Goal: Task Accomplishment & Management: Complete application form

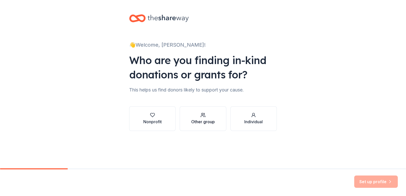
click at [191, 119] on button "Other group" at bounding box center [203, 118] width 46 height 25
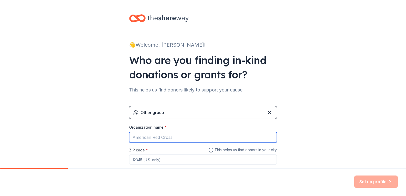
click at [176, 134] on input "Organization name *" at bounding box center [203, 137] width 148 height 11
type input "[PERSON_NAME]"
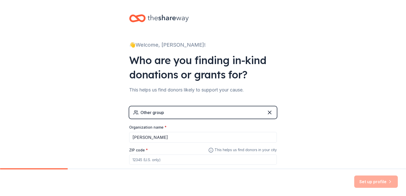
click at [154, 161] on input "ZIP code *" at bounding box center [203, 160] width 148 height 10
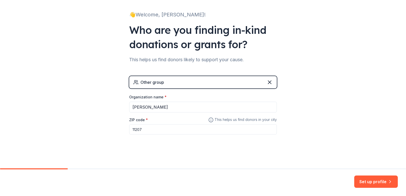
scroll to position [31, 0]
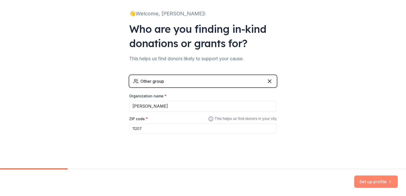
type input "11207"
click at [364, 183] on button "Set up profile" at bounding box center [376, 182] width 44 height 12
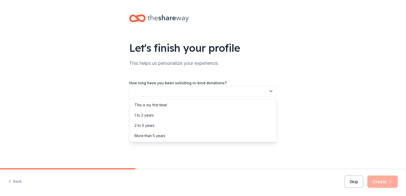
click at [270, 92] on icon "button" at bounding box center [270, 91] width 5 height 5
click at [149, 105] on div "This is my first time!" at bounding box center [151, 105] width 33 height 6
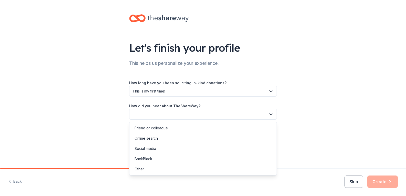
click at [261, 114] on button "button" at bounding box center [203, 114] width 148 height 11
click at [155, 135] on div "Online search" at bounding box center [202, 138] width 145 height 10
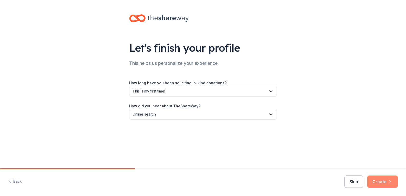
click at [374, 182] on button "Create" at bounding box center [382, 182] width 31 height 12
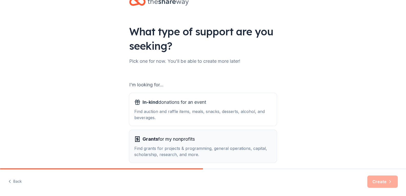
scroll to position [26, 0]
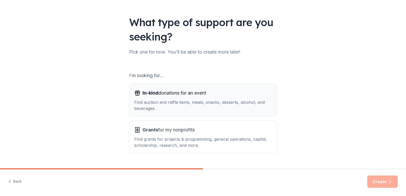
drag, startPoint x: 163, startPoint y: 107, endPoint x: 160, endPoint y: 103, distance: 4.6
click at [160, 103] on div "Find auction and raffle items, meals, snacks, desserts, alcohol, and beverages." at bounding box center [202, 105] width 137 height 12
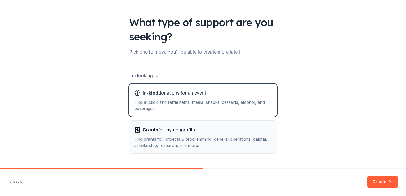
click at [147, 131] on span "Grants" at bounding box center [151, 129] width 16 height 5
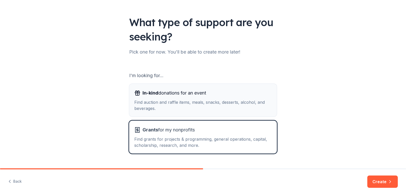
click at [147, 102] on div "Find auction and raffle items, meals, snacks, desserts, alcohol, and beverages." at bounding box center [202, 105] width 137 height 12
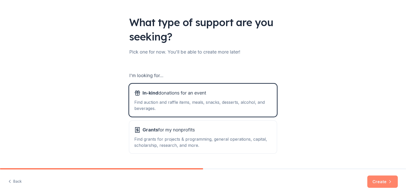
click at [386, 179] on button "Create" at bounding box center [382, 182] width 31 height 12
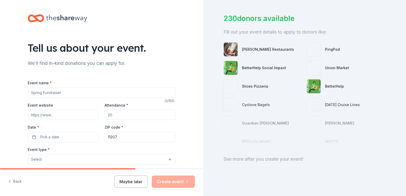
scroll to position [32, 0]
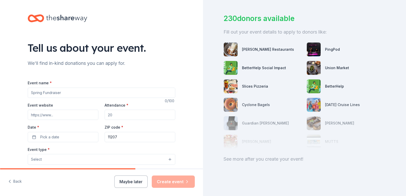
click at [87, 94] on input "Event name *" at bounding box center [102, 93] width 148 height 10
type input "Fall fundraiser"
click at [56, 114] on input "Event website" at bounding box center [63, 115] width 71 height 10
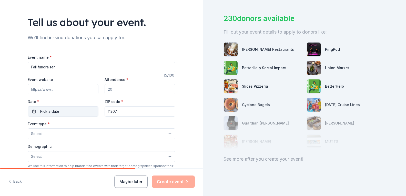
scroll to position [51, 0]
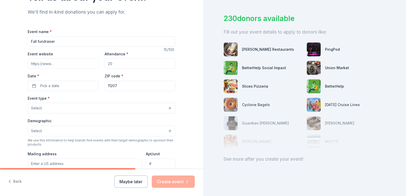
click at [165, 130] on button "Select" at bounding box center [102, 131] width 148 height 11
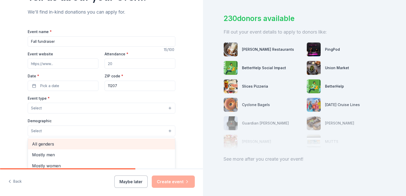
click at [108, 141] on span "All genders" at bounding box center [101, 144] width 139 height 7
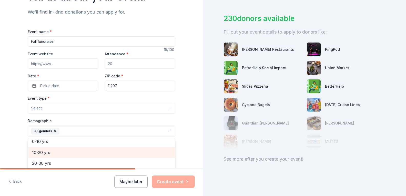
scroll to position [26, 0]
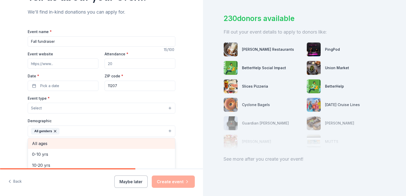
click at [63, 139] on div "All ages" at bounding box center [101, 143] width 147 height 11
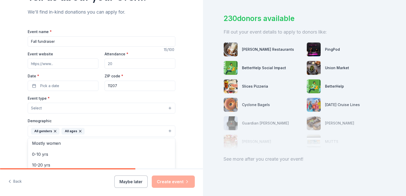
scroll to position [77, 0]
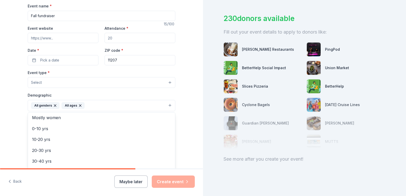
click at [183, 132] on div "Tell us about your event. We'll find in-kind donations you can apply for. Event…" at bounding box center [101, 94] width 203 height 342
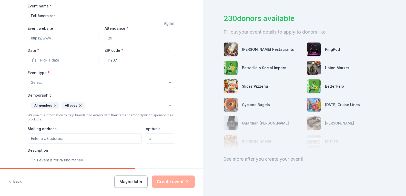
click at [79, 79] on button "Select" at bounding box center [102, 82] width 148 height 11
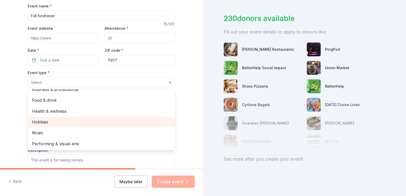
scroll to position [0, 0]
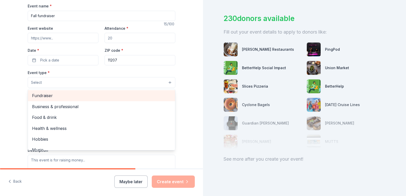
click at [58, 91] on div "Fundraiser" at bounding box center [101, 95] width 147 height 11
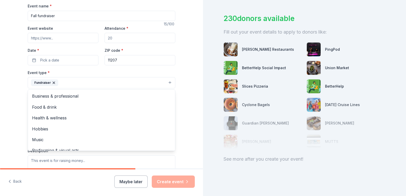
click at [32, 59] on div "Event name * Fall fundraiser 15 /100 Event website Attendance * Date * Pick a d…" at bounding box center [102, 122] width 148 height 238
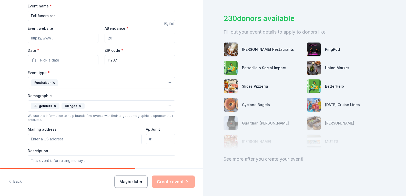
click at [52, 82] on icon "button" at bounding box center [54, 83] width 4 height 4
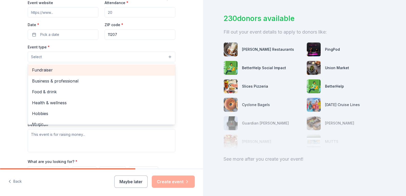
click at [92, 68] on span "Fundraiser" at bounding box center [101, 70] width 139 height 7
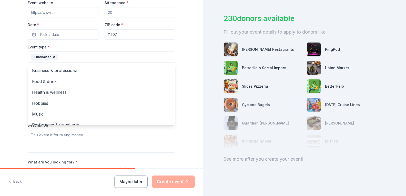
click at [180, 47] on div "Tell us about your event. We'll find in-kind donations you can apply for. Event…" at bounding box center [101, 68] width 164 height 342
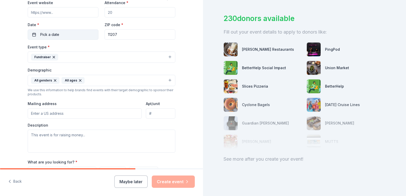
click at [59, 34] on button "Pick a date" at bounding box center [63, 34] width 71 height 10
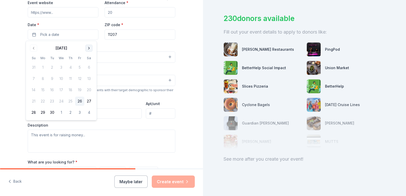
click at [88, 48] on button "Go to next month" at bounding box center [88, 48] width 7 height 7
click at [43, 101] on button "20" at bounding box center [42, 101] width 9 height 9
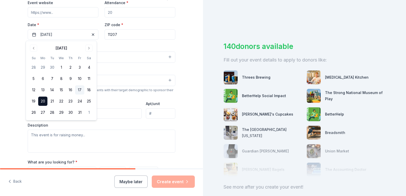
click at [80, 91] on button "17" at bounding box center [79, 89] width 9 height 9
click at [73, 90] on button "16" at bounding box center [70, 89] width 9 height 9
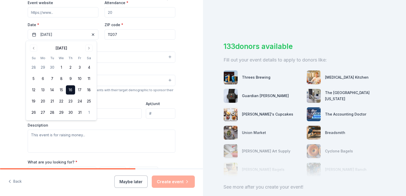
click at [69, 91] on button "16" at bounding box center [70, 89] width 9 height 9
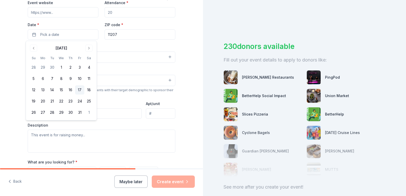
click at [80, 89] on button "17" at bounding box center [79, 89] width 9 height 9
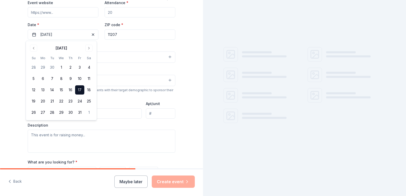
click at [119, 122] on div "Event type * Fundraiser Demographic All genders All ages We use this informatio…" at bounding box center [102, 98] width 148 height 109
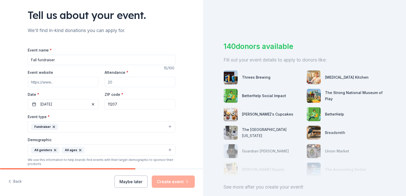
scroll to position [26, 0]
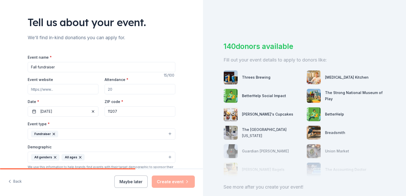
click at [111, 90] on input "Attendance *" at bounding box center [140, 89] width 71 height 10
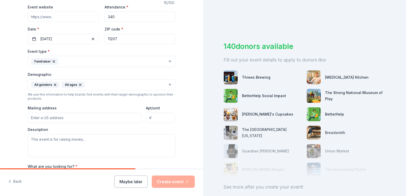
scroll to position [103, 0]
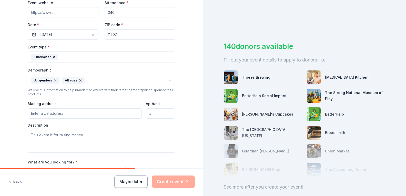
type input "340"
click at [40, 113] on input "Mailing address" at bounding box center [85, 113] width 114 height 10
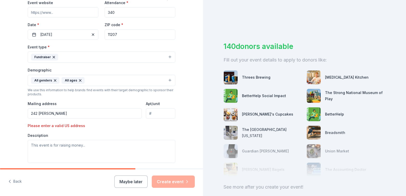
click at [74, 113] on input "242 Cooper" at bounding box center [85, 113] width 114 height 10
click at [65, 114] on input "242 Cooper" at bounding box center [85, 113] width 114 height 10
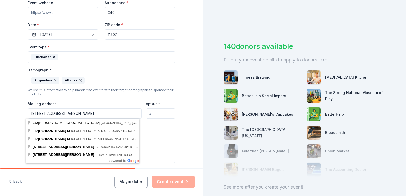
click at [107, 115] on input "242 Cooper St Brooklyn,NY 11027" at bounding box center [85, 113] width 114 height 10
type input "242 Cooper St Brooklyn,NY 11027"
click at [149, 113] on input "Apt/unit" at bounding box center [160, 113] width 29 height 10
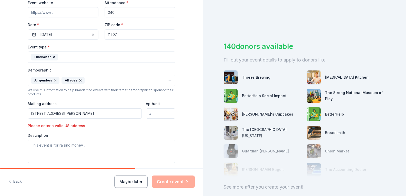
click at [154, 114] on input "Apt/unit" at bounding box center [160, 113] width 29 height 10
type input "101B"
click at [48, 151] on textarea at bounding box center [102, 151] width 148 height 23
type textarea "t"
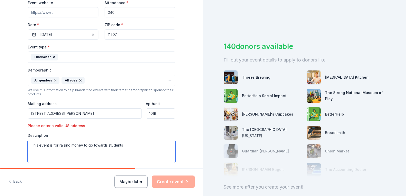
click at [124, 144] on textarea "This event is for raising money to go towards students" at bounding box center [102, 151] width 148 height 23
click at [137, 145] on textarea "This event is for raising money to go towards students events. as an underfunde…" at bounding box center [102, 151] width 148 height 23
click at [118, 151] on textarea "This event is for raising money to go towards students events. As an underfunde…" at bounding box center [102, 151] width 148 height 23
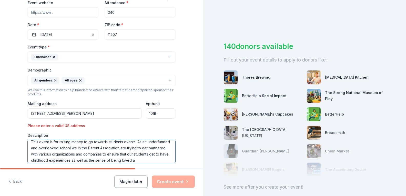
scroll to position [9, 0]
click at [148, 160] on textarea "This event is for raising money to go towards students events. As an underfunde…" at bounding box center [102, 151] width 148 height 23
click at [157, 161] on textarea "This event is for raising money to go towards students events. As an underfunde…" at bounding box center [102, 151] width 148 height 23
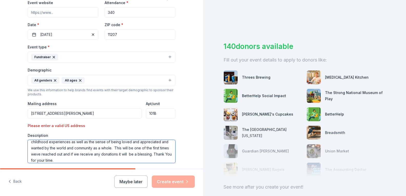
drag, startPoint x: 75, startPoint y: 156, endPoint x: 72, endPoint y: 154, distance: 3.7
click at [72, 154] on textarea "This event is for raising money to go towards students events. As an underfunde…" at bounding box center [102, 151] width 148 height 23
click at [75, 154] on textarea "This event is for raising money to go towards students events. As an underfunde…" at bounding box center [102, 151] width 148 height 23
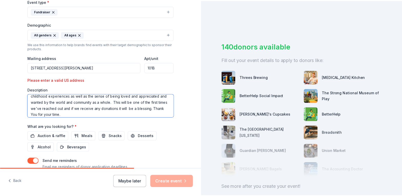
scroll to position [154, 0]
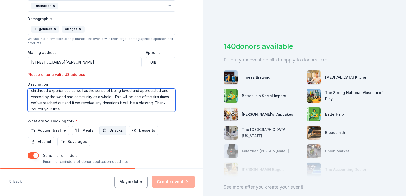
type textarea "This event is for raising money to go towards students events. As an underfunde…"
click at [117, 130] on span "Snacks" at bounding box center [116, 130] width 13 height 6
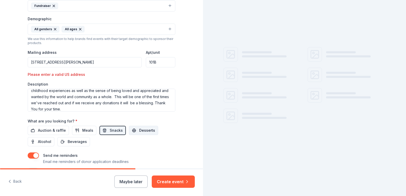
click at [130, 132] on button "Desserts" at bounding box center [143, 130] width 29 height 9
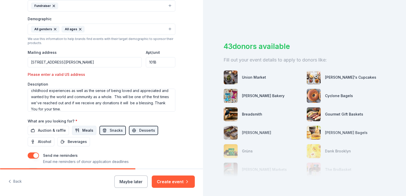
click at [87, 132] on span "Meals" at bounding box center [87, 130] width 11 height 6
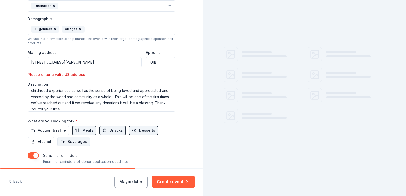
click at [78, 142] on span "Beverages" at bounding box center [77, 142] width 19 height 6
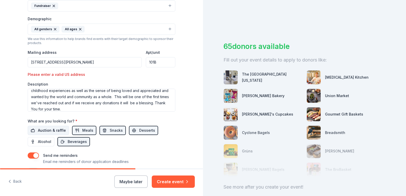
click at [34, 129] on button "Auction & raffle" at bounding box center [48, 130] width 41 height 9
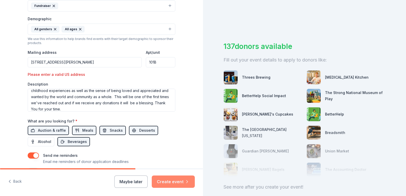
click at [164, 180] on button "Create event" at bounding box center [173, 182] width 43 height 12
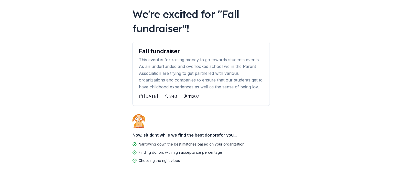
scroll to position [27, 0]
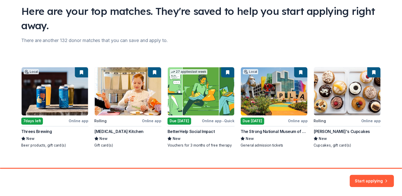
scroll to position [42, 0]
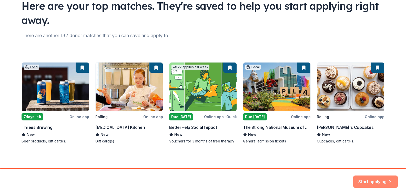
click at [376, 178] on button "Start applying" at bounding box center [375, 179] width 45 height 12
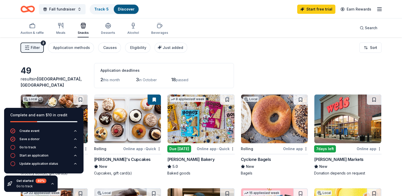
click at [173, 149] on div "Due [DATE]" at bounding box center [179, 148] width 24 height 7
click at [28, 140] on div "Save a donor" at bounding box center [29, 139] width 20 height 4
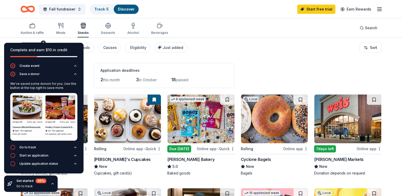
click at [202, 74] on div "Application deadlines 2 this month 3 in October 18 passed" at bounding box center [164, 75] width 140 height 25
click at [253, 56] on div "Filter 2 Application methods Causes Eligibility Just added Sort" at bounding box center [201, 47] width 402 height 21
click at [327, 145] on div "7 days left" at bounding box center [325, 148] width 22 height 7
click at [177, 149] on div "Due [DATE]" at bounding box center [179, 148] width 24 height 7
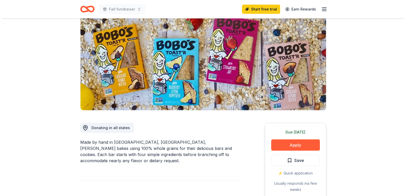
scroll to position [51, 0]
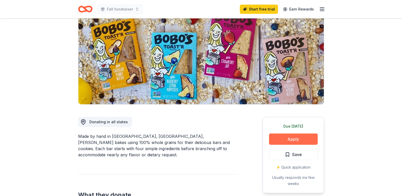
click at [294, 136] on button "Apply" at bounding box center [293, 139] width 49 height 11
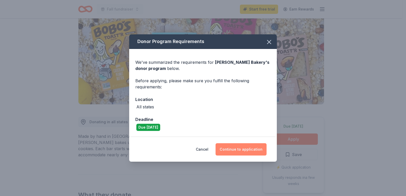
click at [256, 148] on button "Continue to application" at bounding box center [241, 149] width 51 height 12
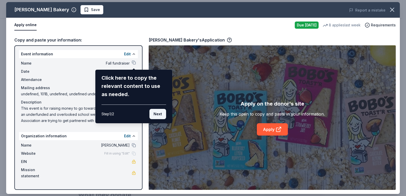
click at [154, 112] on button "Next" at bounding box center [157, 114] width 17 height 10
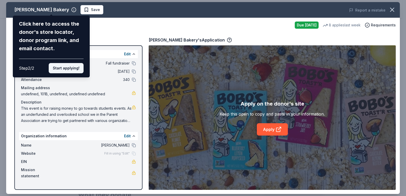
click at [65, 68] on button "Start applying!" at bounding box center [66, 68] width 35 height 10
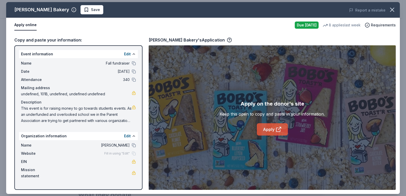
click at [271, 130] on link "Apply" at bounding box center [272, 129] width 31 height 12
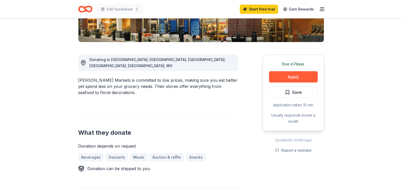
scroll to position [128, 0]
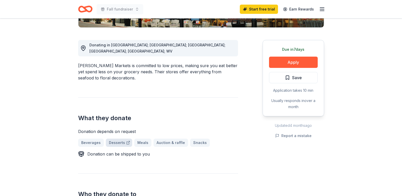
click at [115, 139] on link "Desserts" at bounding box center [119, 143] width 26 height 8
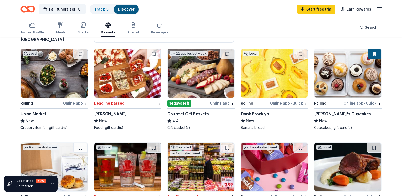
scroll to position [51, 0]
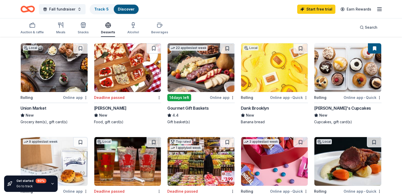
click at [366, 62] on img at bounding box center [348, 67] width 67 height 49
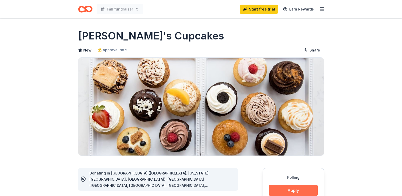
click at [310, 189] on button "Apply" at bounding box center [293, 190] width 49 height 11
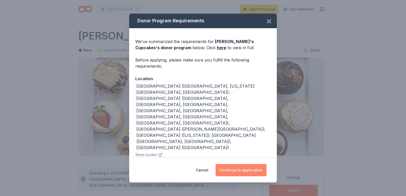
click at [235, 174] on button "Continue to application" at bounding box center [241, 170] width 51 height 12
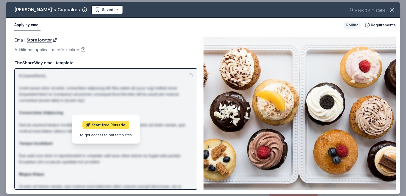
click at [102, 125] on link "Start free Plus trial" at bounding box center [106, 125] width 47 height 8
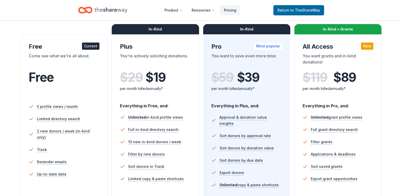
scroll to position [77, 0]
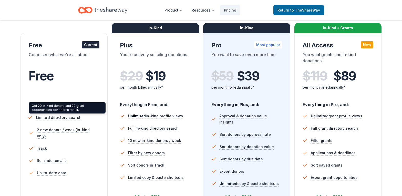
click at [66, 115] on span "Limited directory search" at bounding box center [58, 117] width 45 height 6
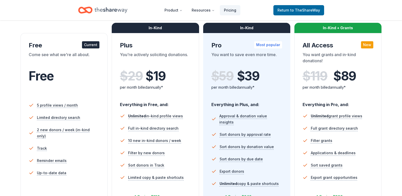
click at [73, 77] on div "Free" at bounding box center [64, 76] width 71 height 14
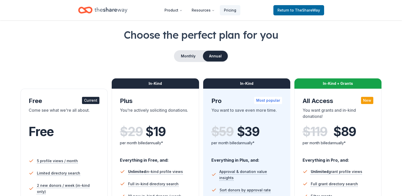
scroll to position [0, 0]
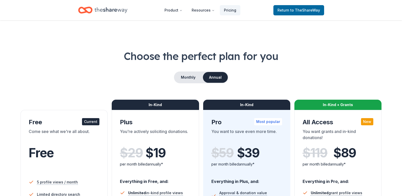
click at [90, 122] on div "Current" at bounding box center [90, 121] width 17 height 7
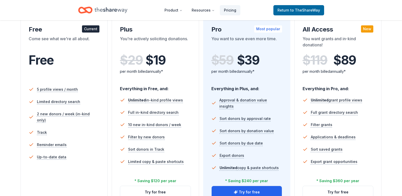
scroll to position [103, 0]
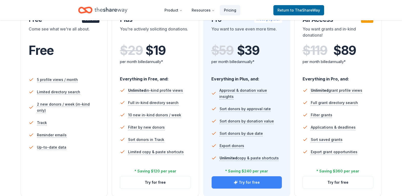
click at [233, 183] on button "Try for free" at bounding box center [247, 182] width 70 height 12
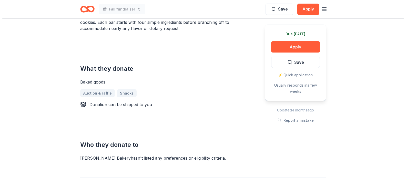
scroll to position [177, 0]
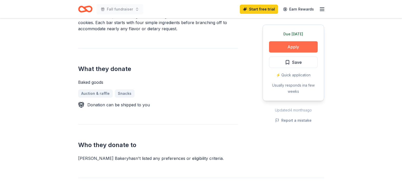
click at [283, 43] on button "Apply" at bounding box center [293, 46] width 49 height 11
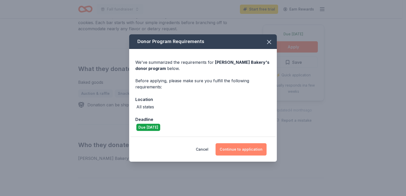
click at [241, 150] on button "Continue to application" at bounding box center [241, 149] width 51 height 12
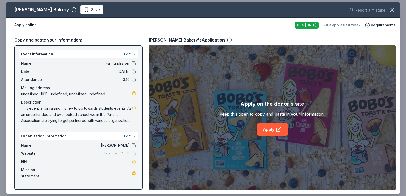
click at [125, 120] on span "This event is for raising money to go towards students events. As an underfunde…" at bounding box center [76, 114] width 111 height 18
click at [133, 135] on button at bounding box center [134, 136] width 4 height 4
click at [129, 121] on span "This event is for raising money to go towards students events. As an underfunde…" at bounding box center [76, 114] width 111 height 18
click at [268, 130] on link "Apply" at bounding box center [272, 129] width 31 height 12
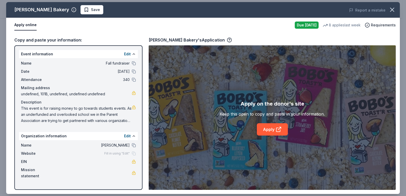
click at [18, 27] on button "Apply online" at bounding box center [25, 25] width 22 height 11
drag, startPoint x: 52, startPoint y: 74, endPoint x: 79, endPoint y: 31, distance: 50.4
drag, startPoint x: 79, startPoint y: 31, endPoint x: 14, endPoint y: 53, distance: 68.7
click at [14, 53] on div "Copy and paste your information: Event information Edit Name Fall fundraiser Da…" at bounding box center [203, 114] width 394 height 162
drag, startPoint x: 26, startPoint y: 39, endPoint x: 17, endPoint y: 55, distance: 18.2
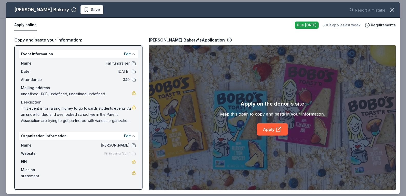
drag, startPoint x: 17, startPoint y: 55, endPoint x: 108, endPoint y: 86, distance: 96.2
drag, startPoint x: 108, startPoint y: 86, endPoint x: 54, endPoint y: 81, distance: 54.4
click at [54, 81] on span "Attendance" at bounding box center [38, 80] width 34 height 6
click at [133, 163] on link at bounding box center [134, 162] width 4 height 4
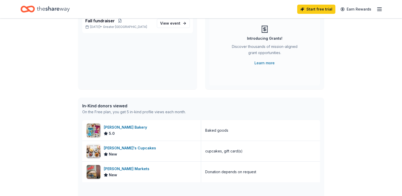
scroll to position [51, 0]
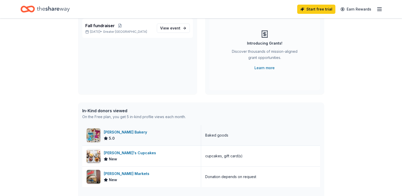
click at [205, 136] on div "Baked goods" at bounding box center [260, 135] width 119 height 21
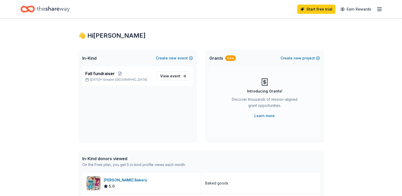
scroll to position [0, 0]
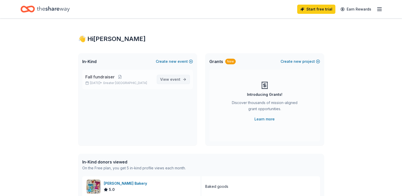
click at [182, 81] on link "View event" at bounding box center [173, 79] width 33 height 9
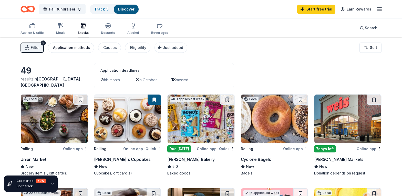
click at [79, 48] on div "Application methods" at bounding box center [71, 48] width 37 height 6
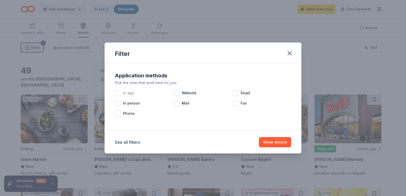
click at [118, 93] on div at bounding box center [118, 93] width 6 height 6
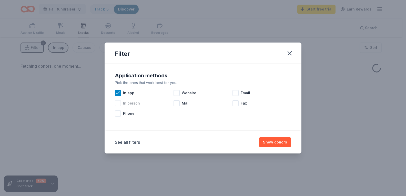
click at [119, 102] on div at bounding box center [118, 103] width 6 height 6
click at [117, 112] on div at bounding box center [118, 113] width 6 height 6
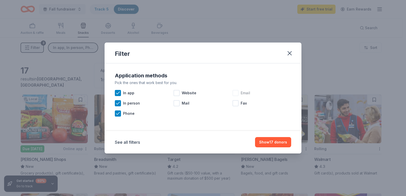
click at [236, 92] on div at bounding box center [236, 93] width 6 height 6
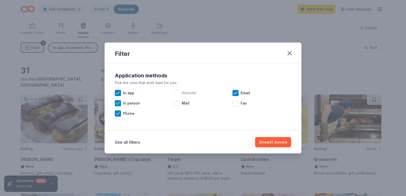
click at [175, 92] on div at bounding box center [177, 93] width 6 height 6
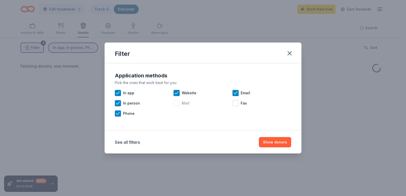
click at [177, 103] on div at bounding box center [177, 103] width 6 height 6
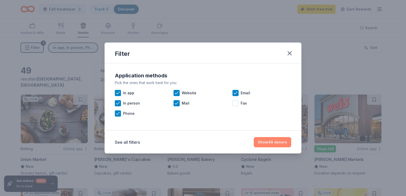
click at [273, 144] on button "Show 49 donors" at bounding box center [272, 142] width 37 height 10
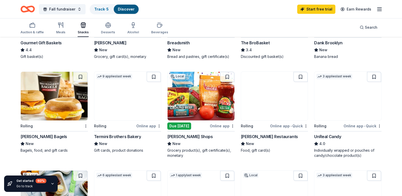
scroll to position [205, 0]
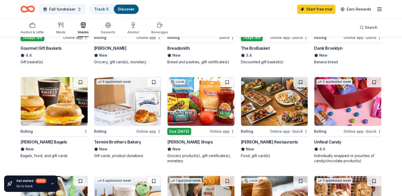
click at [182, 131] on div "Due [DATE]" at bounding box center [179, 131] width 24 height 7
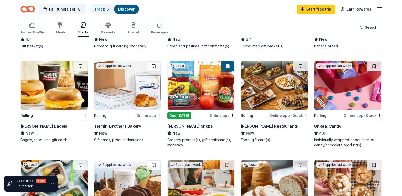
scroll to position [231, 0]
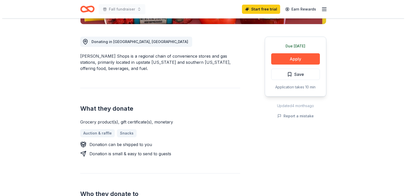
scroll to position [128, 0]
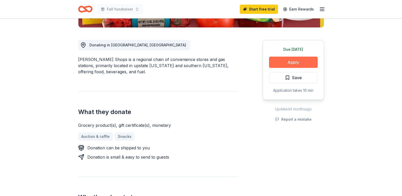
click at [308, 64] on button "Apply" at bounding box center [293, 62] width 49 height 11
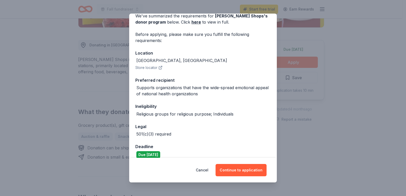
scroll to position [32, 0]
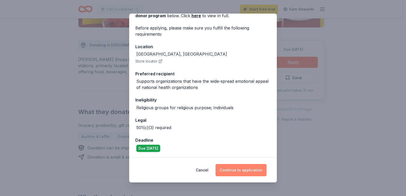
click at [240, 172] on button "Continue to application" at bounding box center [241, 170] width 51 height 12
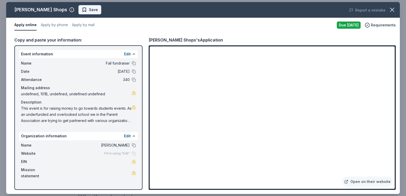
click at [78, 9] on button "Save" at bounding box center [89, 9] width 23 height 9
drag, startPoint x: 22, startPoint y: 59, endPoint x: 37, endPoint y: 77, distance: 24.0
drag, startPoint x: 37, startPoint y: 77, endPoint x: 102, endPoint y: 68, distance: 65.0
click at [102, 68] on div "Name Fall fundraiser Date [DATE] Attendance 340 Mailing address undefined, 101B…" at bounding box center [78, 92] width 119 height 68
drag, startPoint x: 100, startPoint y: 166, endPoint x: 205, endPoint y: 28, distance: 173.1
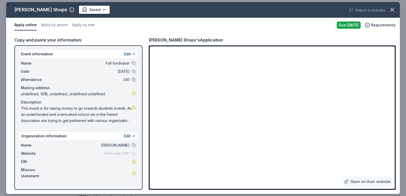
click at [205, 28] on div "Apply online Apply by phone Apply by mail" at bounding box center [173, 25] width 318 height 11
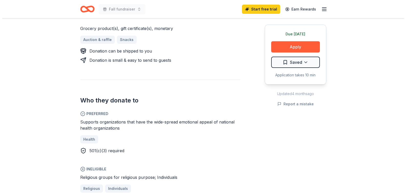
scroll to position [179, 0]
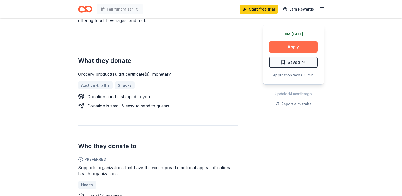
click at [296, 48] on button "Apply" at bounding box center [293, 46] width 49 height 11
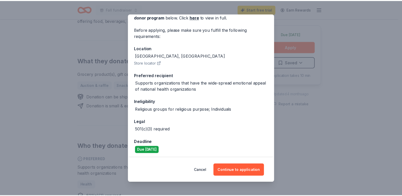
scroll to position [32, 0]
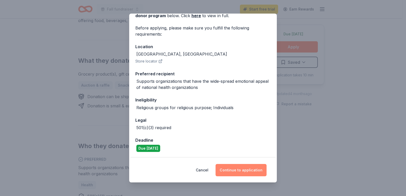
click at [240, 169] on button "Continue to application" at bounding box center [241, 170] width 51 height 12
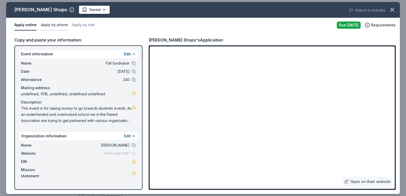
click at [53, 25] on button "Apply by phone" at bounding box center [54, 25] width 27 height 11
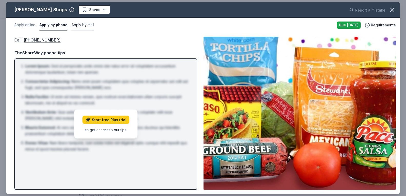
click at [72, 25] on button "Apply by mail" at bounding box center [83, 25] width 23 height 11
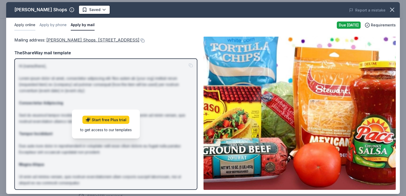
click at [28, 23] on button "Apply online" at bounding box center [24, 25] width 21 height 11
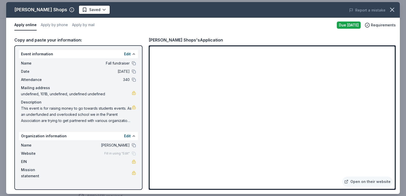
drag, startPoint x: 27, startPoint y: 56, endPoint x: 33, endPoint y: 100, distance: 44.7
click at [395, 7] on icon "button" at bounding box center [392, 9] width 7 height 7
